Goal: Check status: Check status

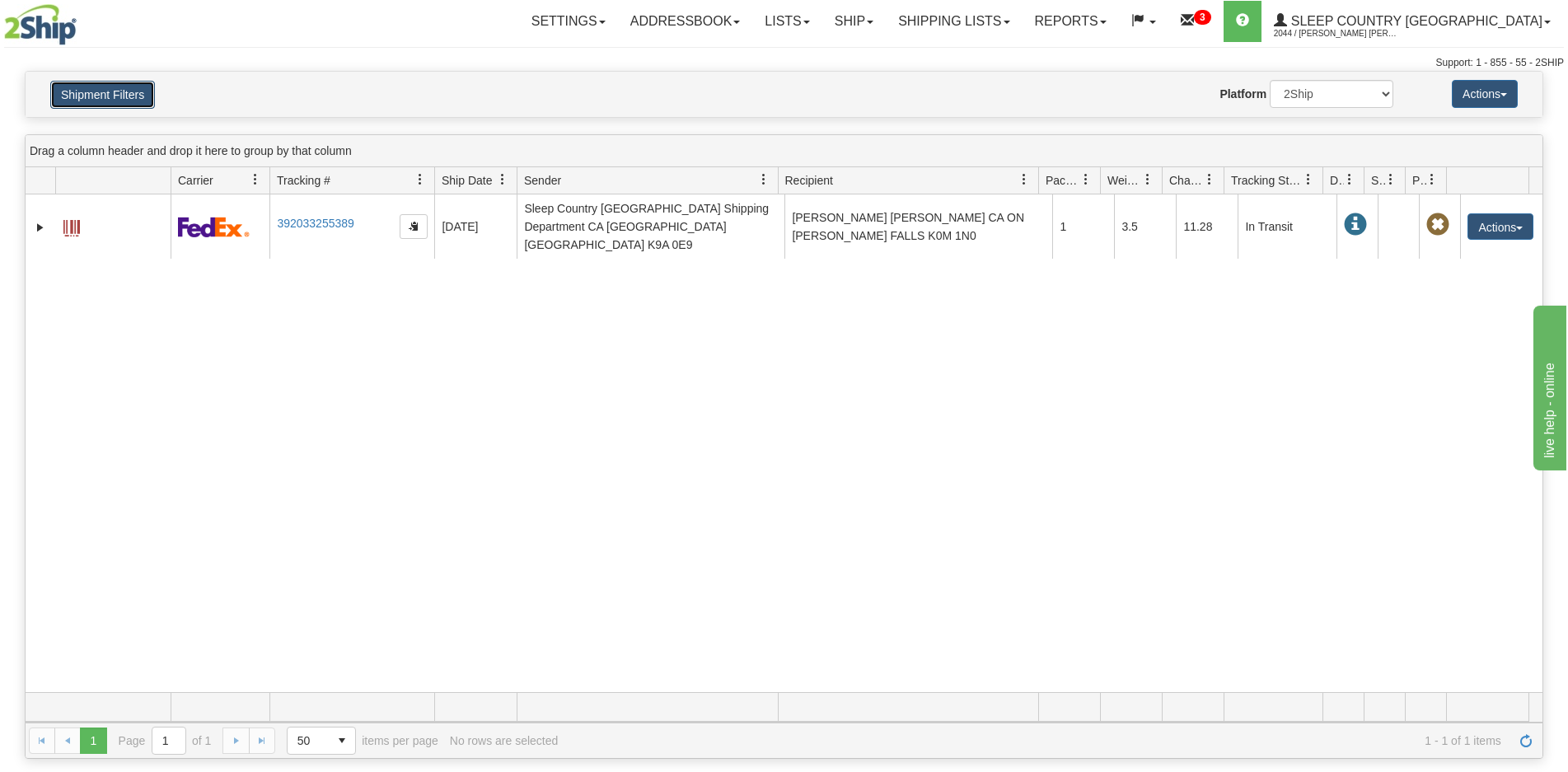
click at [135, 105] on button "Shipment Filters" at bounding box center [102, 95] width 105 height 28
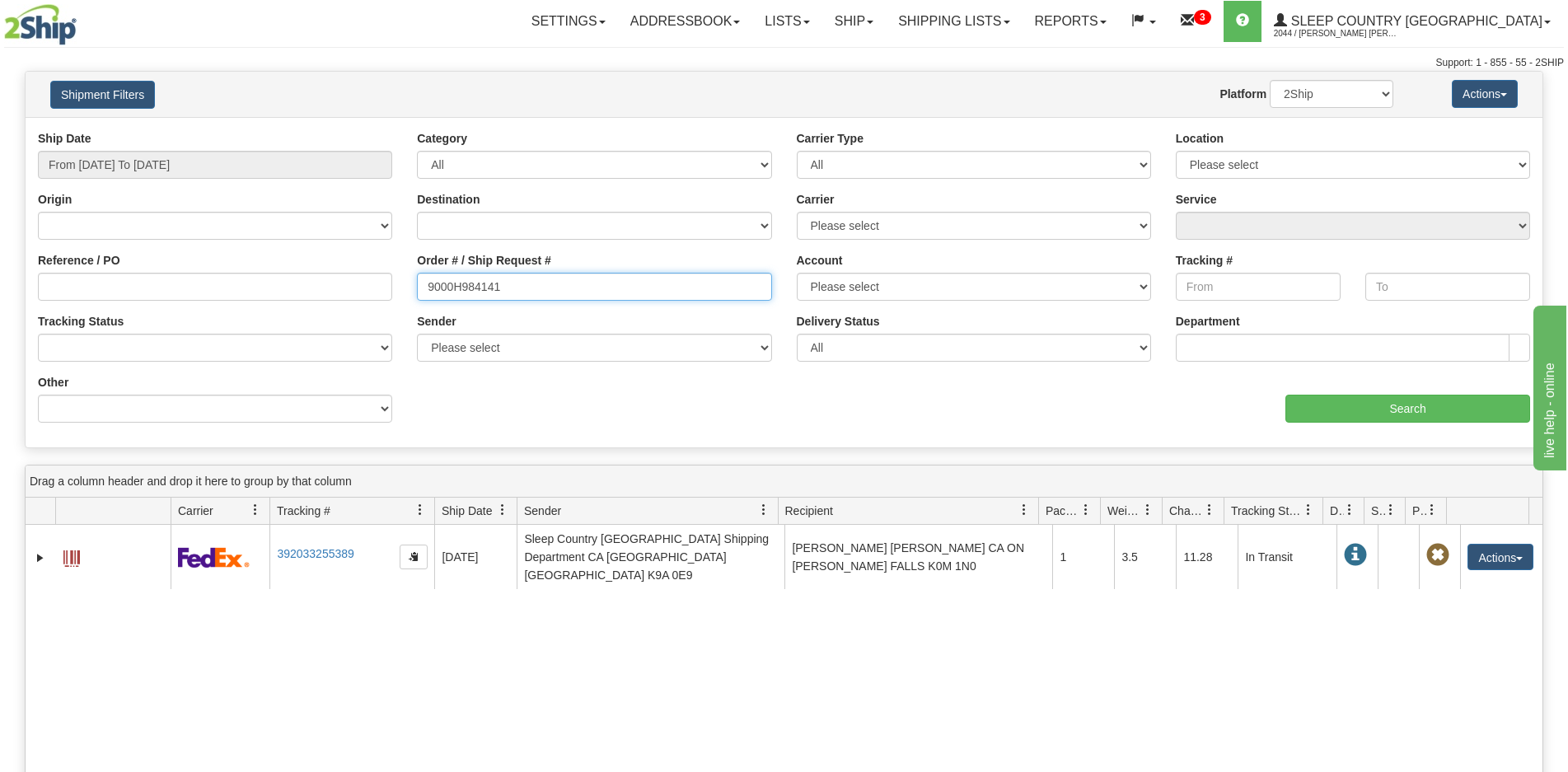
drag, startPoint x: 510, startPoint y: 281, endPoint x: 334, endPoint y: 266, distance: 176.6
click at [334, 130] on div "Reference / PO Order # / Ship Request # 9000H984141 Account Please select [GEOG…" at bounding box center [784, 130] width 1517 height 0
click at [446, 288] on input "Order # / Ship Request #" at bounding box center [594, 287] width 354 height 28
paste input "82H829734*C"
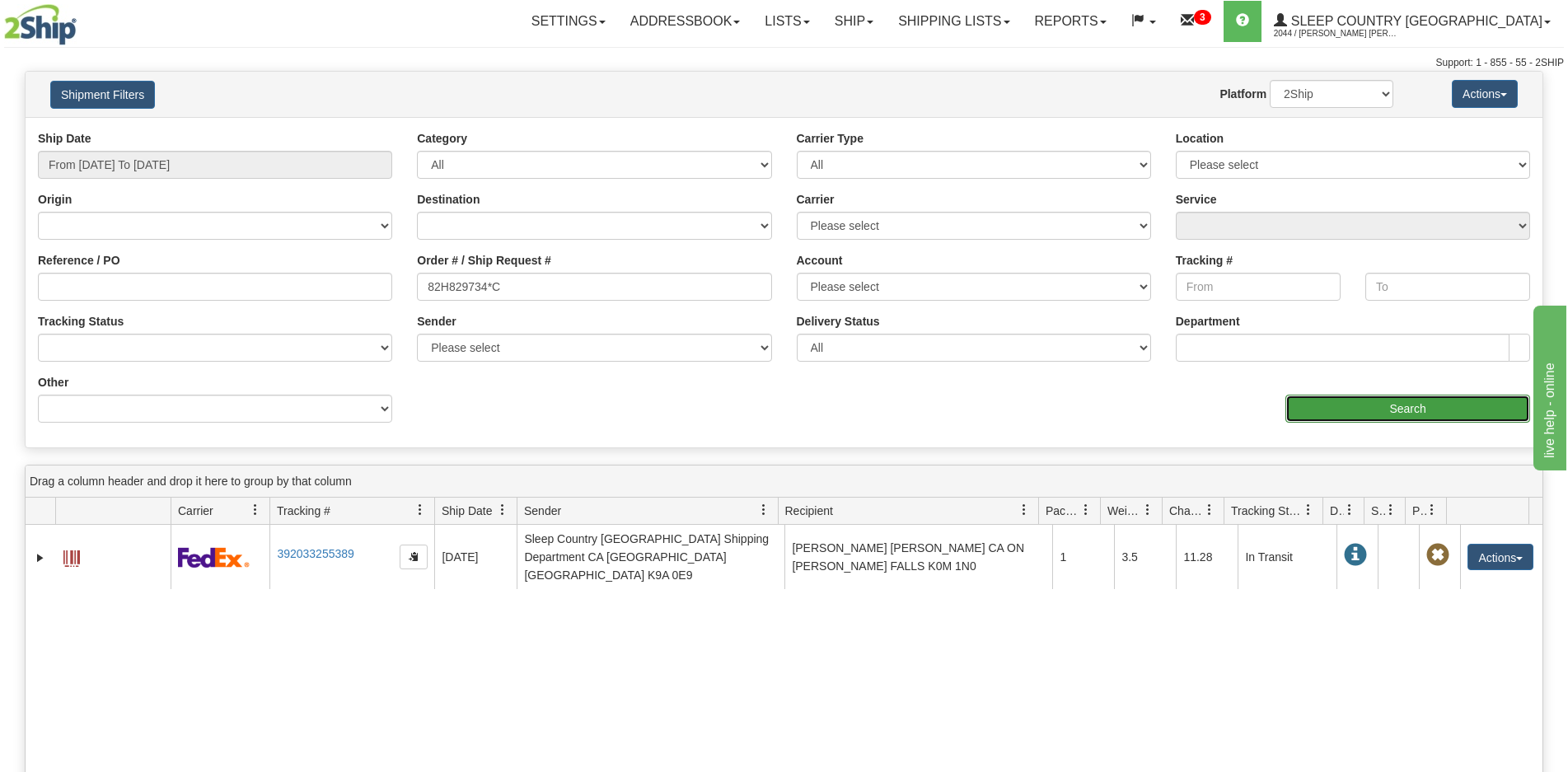
click at [1419, 407] on input "Search" at bounding box center [1408, 408] width 245 height 28
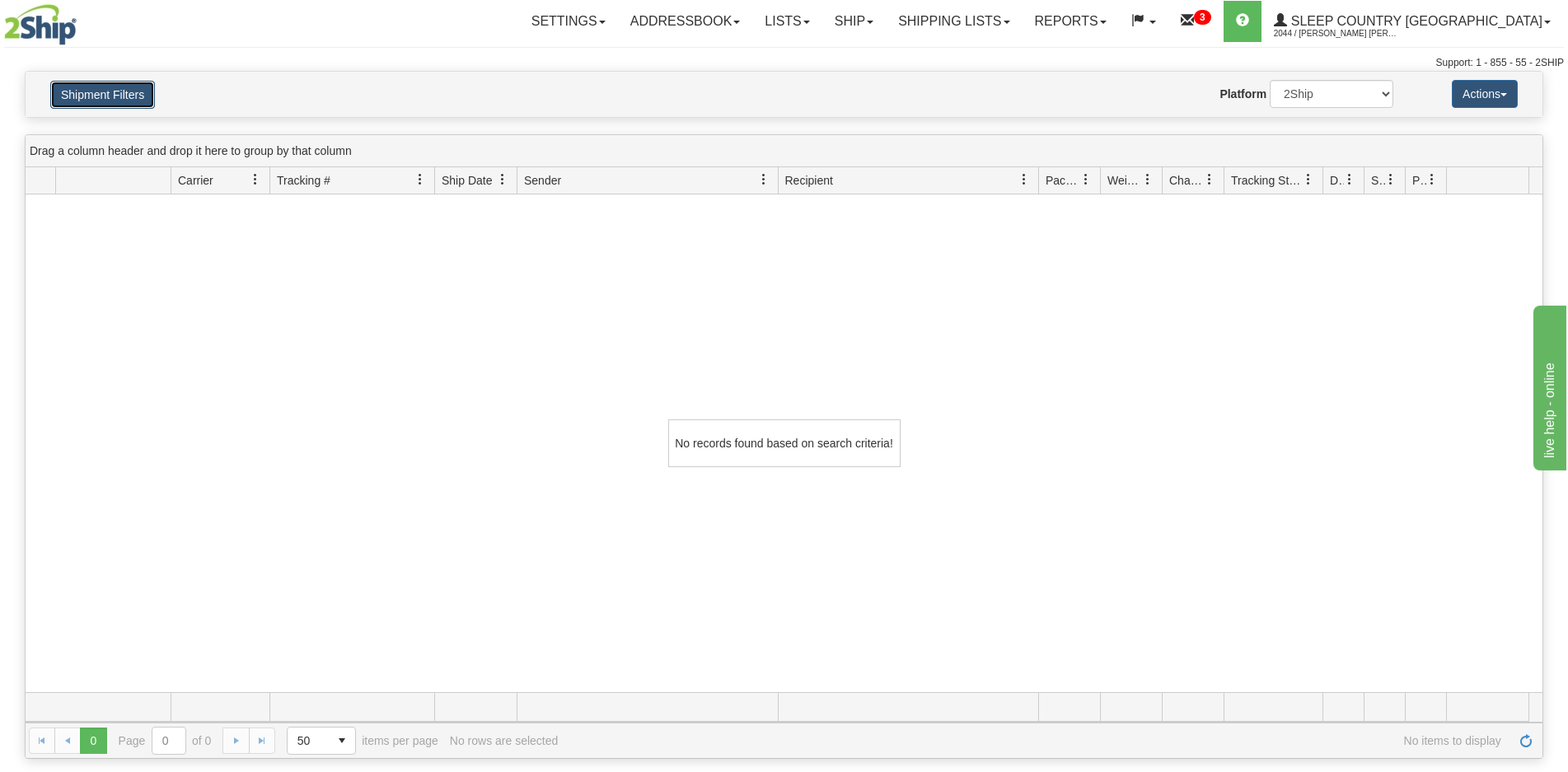
click at [140, 101] on button "Shipment Filters" at bounding box center [102, 95] width 105 height 28
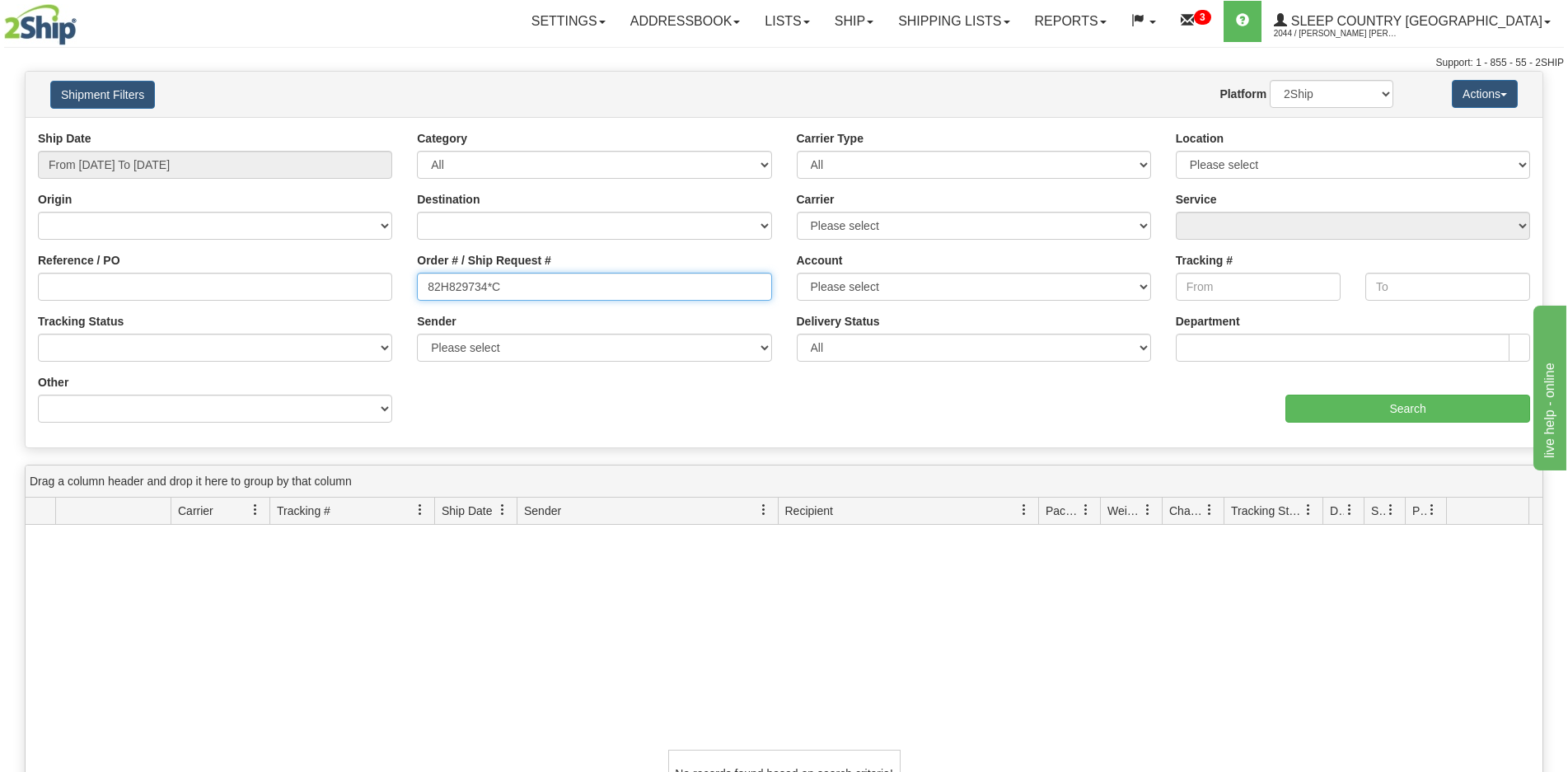
drag, startPoint x: 532, startPoint y: 299, endPoint x: 617, endPoint y: 333, distance: 91.5
click at [411, 306] on div "Order # / Ship Request # 82H829734*C" at bounding box center [594, 283] width 379 height 61
paste input "text"
type input "82H829734"
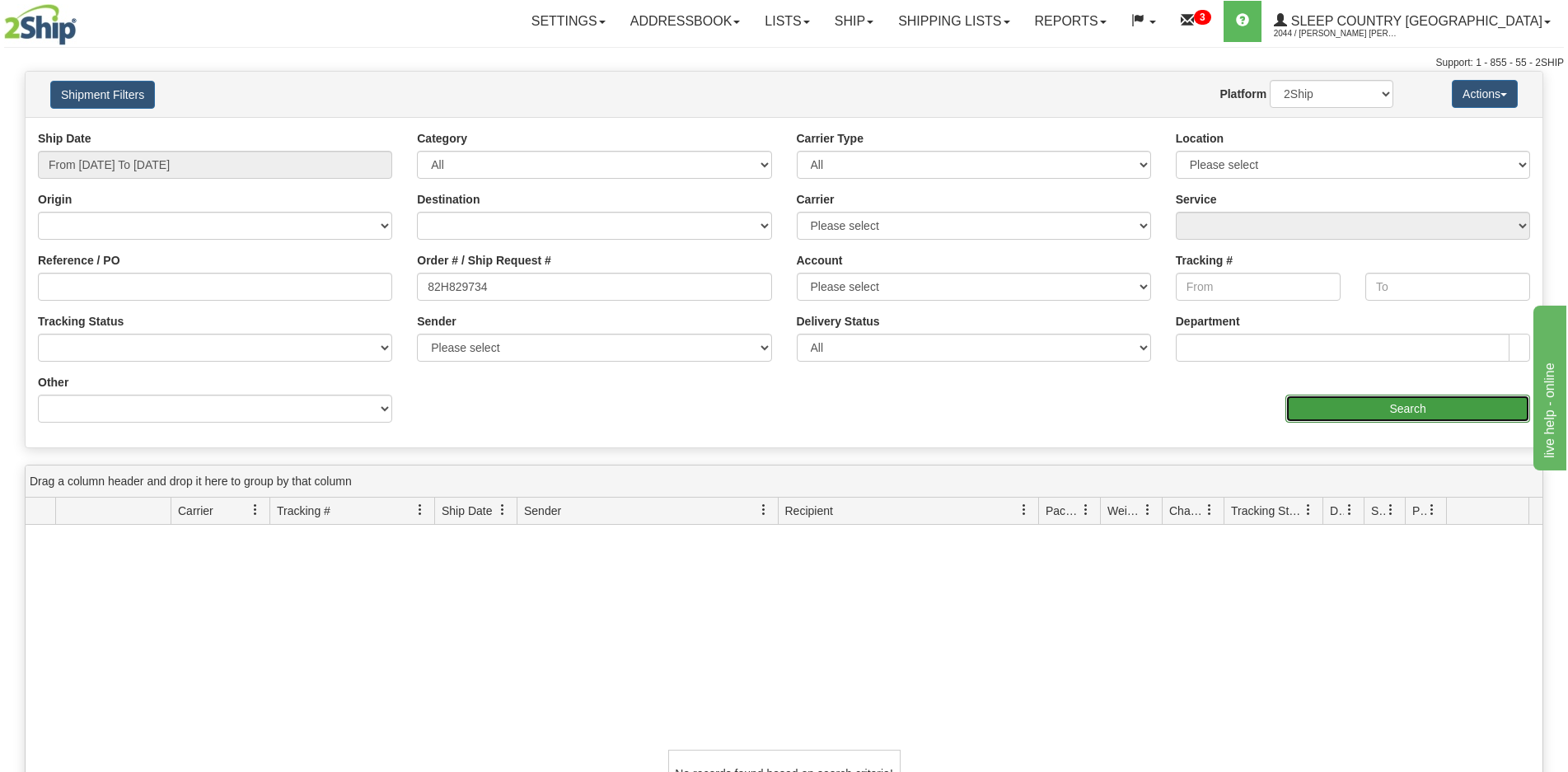
click at [1346, 414] on input "Search" at bounding box center [1408, 408] width 245 height 28
